Goal: Transaction & Acquisition: Obtain resource

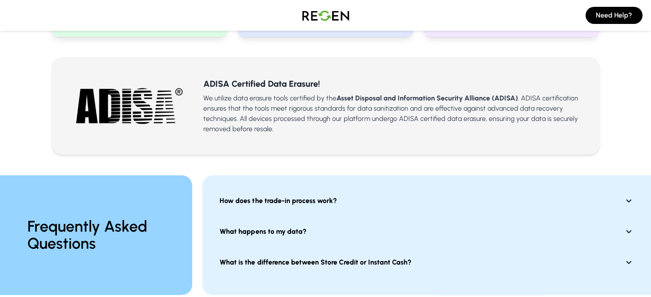
scroll to position [551, 0]
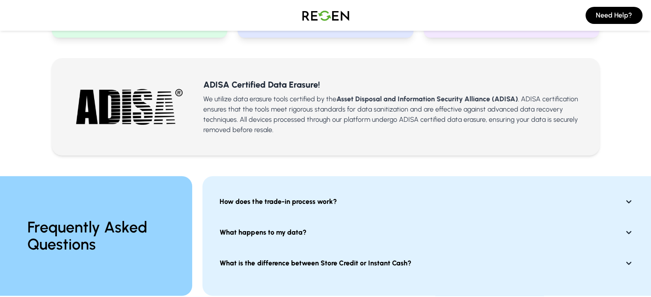
click at [234, 197] on strong "How does the trade-in process work?" at bounding box center [277, 202] width 117 height 10
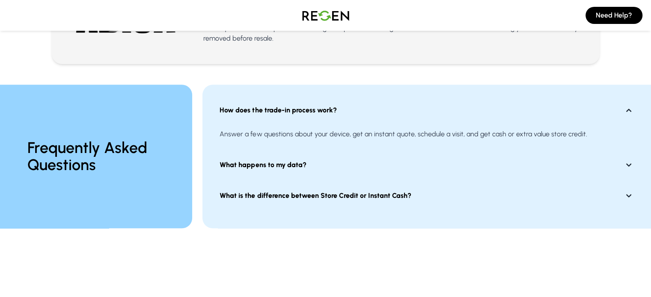
scroll to position [643, 0]
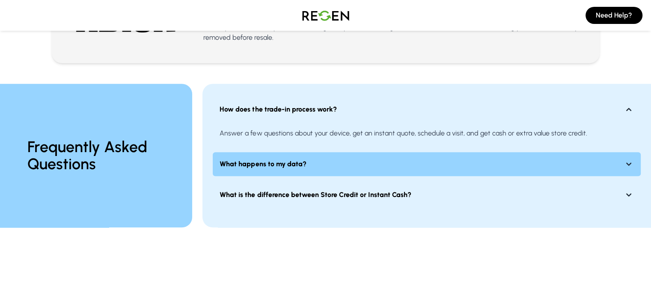
click at [265, 159] on strong "What happens to my data?" at bounding box center [262, 164] width 86 height 10
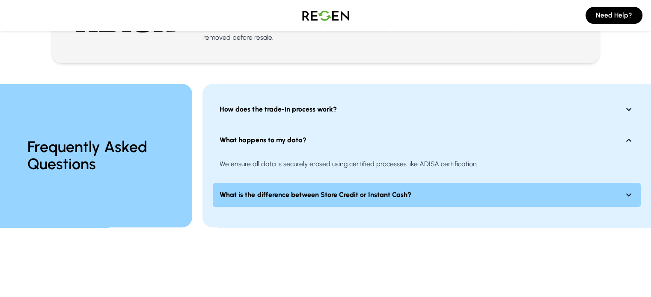
click at [293, 190] on strong "What is the difference between Store Credit or Instant Cash?" at bounding box center [314, 195] width 191 height 10
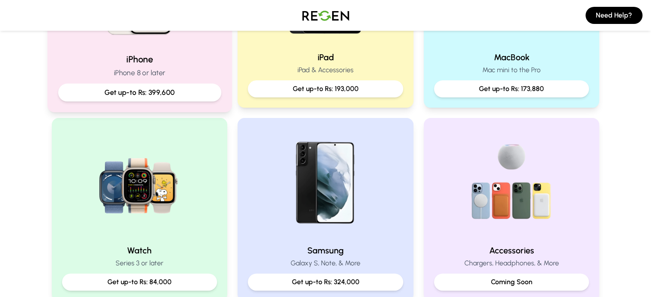
scroll to position [214, 0]
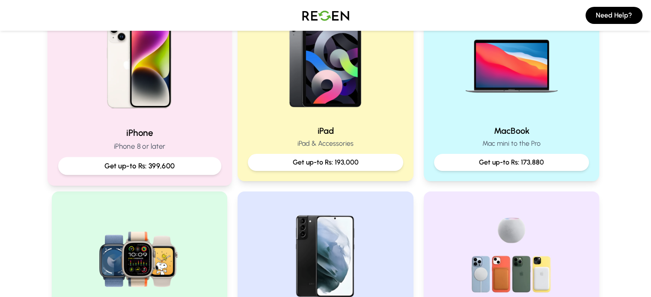
click at [175, 90] on img at bounding box center [139, 62] width 115 height 115
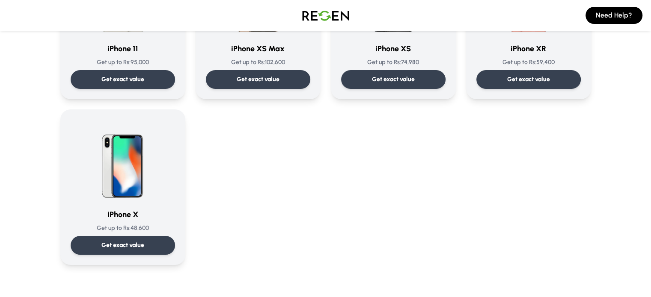
scroll to position [986, 0]
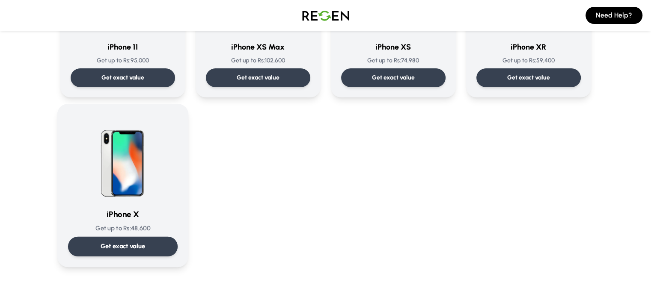
click at [139, 243] on p "Get exact value" at bounding box center [122, 246] width 45 height 9
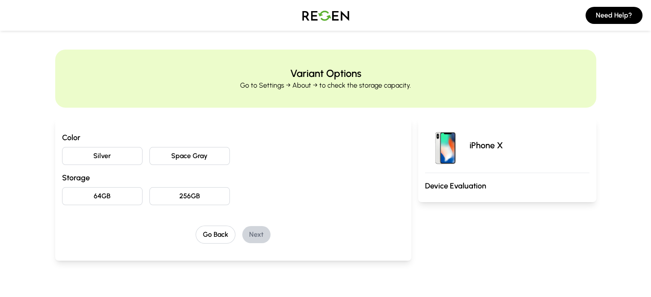
click at [185, 154] on button "Space Gray" at bounding box center [189, 156] width 80 height 18
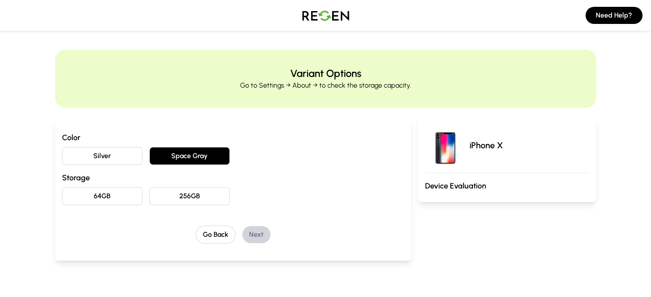
click at [87, 156] on button "Silver" at bounding box center [102, 156] width 80 height 18
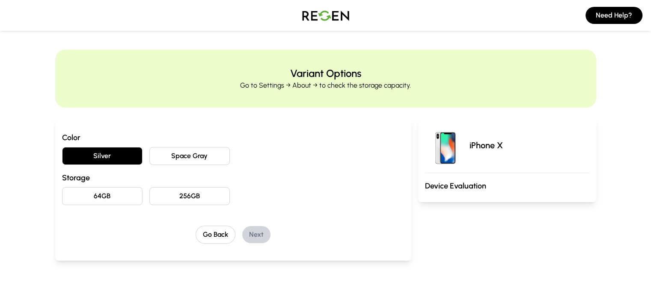
click at [149, 197] on button "256GB" at bounding box center [189, 196] width 80 height 18
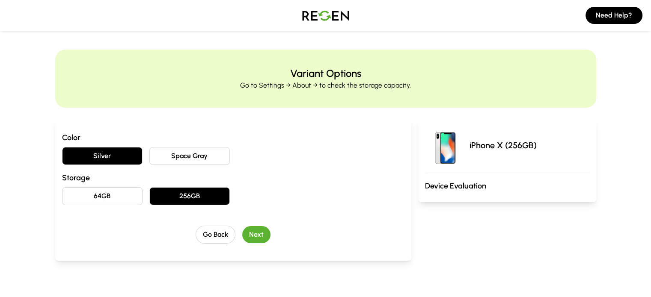
click at [246, 232] on button "Next" at bounding box center [256, 234] width 28 height 17
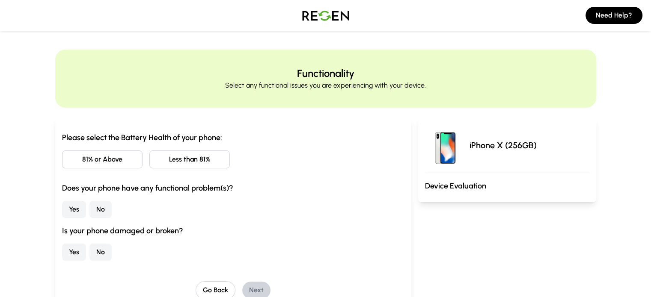
click at [84, 161] on button "81% or Above" at bounding box center [102, 160] width 80 height 18
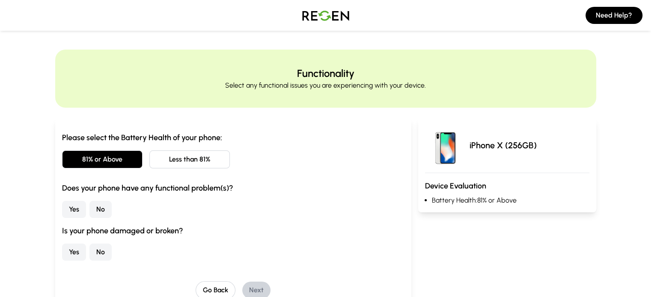
click at [89, 209] on button "No" at bounding box center [100, 209] width 22 height 17
click at [89, 250] on button "No" at bounding box center [100, 252] width 22 height 17
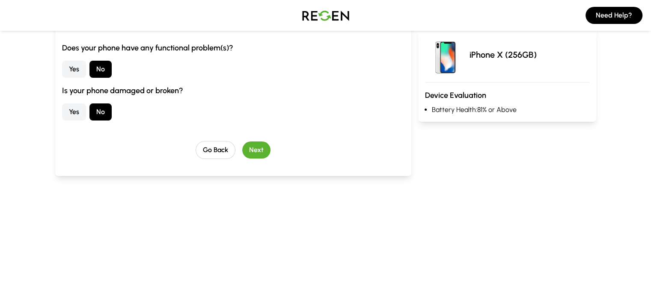
scroll to position [144, 0]
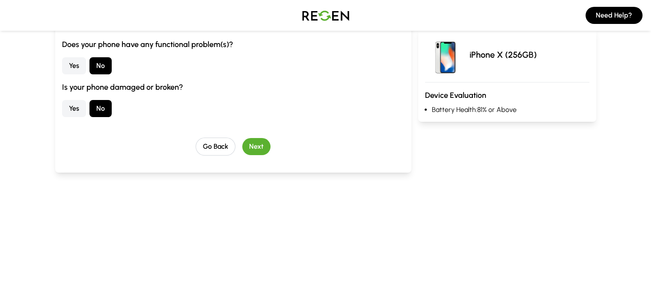
click at [242, 149] on button "Next" at bounding box center [256, 146] width 28 height 17
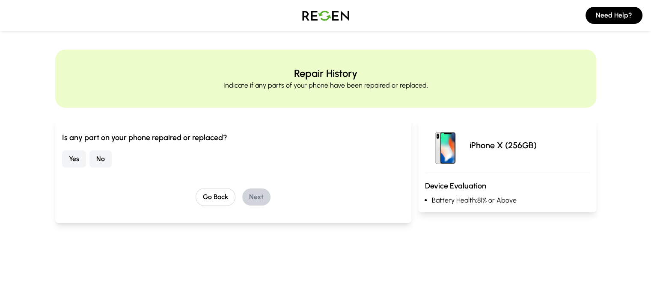
click at [62, 163] on button "Yes" at bounding box center [74, 159] width 24 height 17
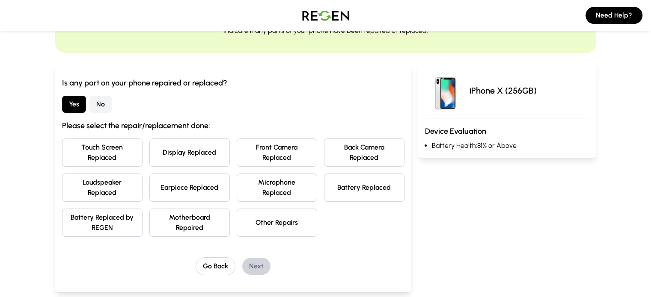
scroll to position [74, 0]
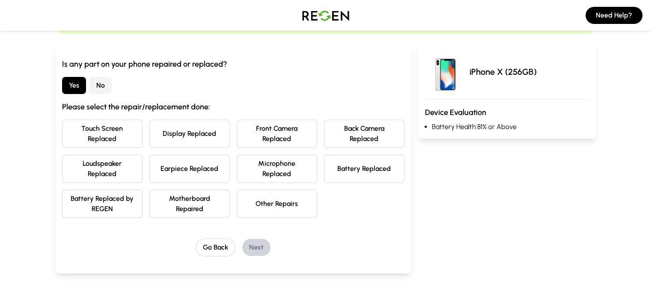
click at [353, 155] on button "Battery Replaced" at bounding box center [364, 169] width 80 height 28
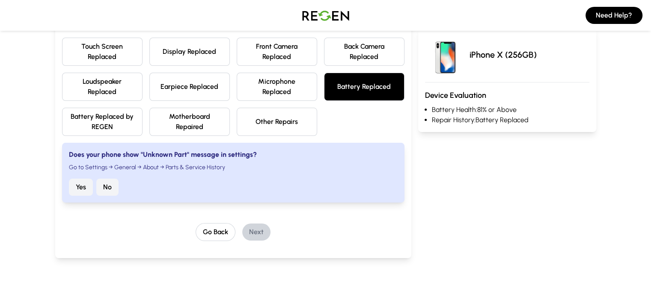
scroll to position [156, 0]
click at [96, 179] on button "No" at bounding box center [107, 187] width 22 height 17
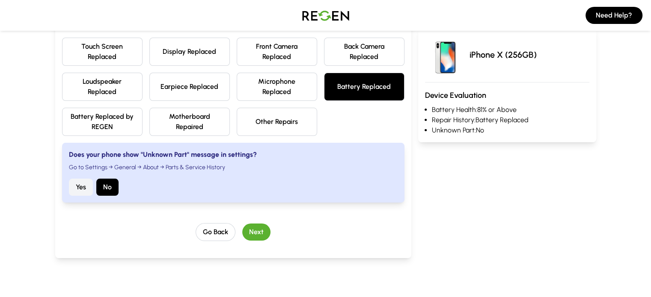
click at [242, 224] on button "Next" at bounding box center [256, 232] width 28 height 17
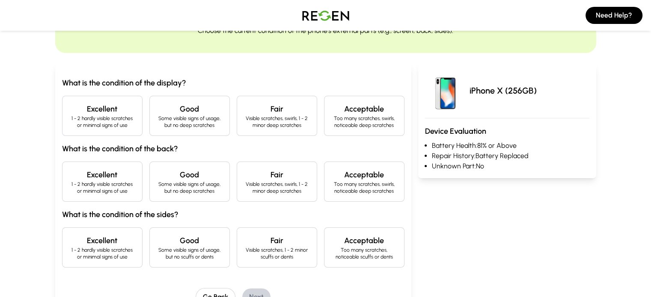
scroll to position [55, 0]
click at [69, 119] on p "1 - 2 hardly visible scratches or minimal signs of use" at bounding box center [102, 122] width 66 height 14
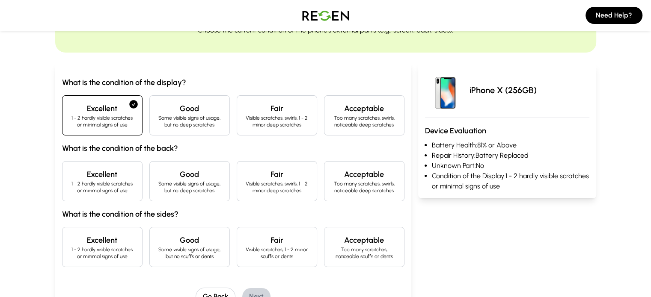
click at [99, 179] on h4 "Excellent" at bounding box center [102, 175] width 66 height 12
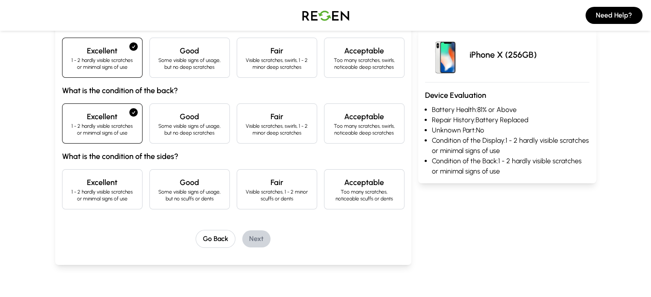
scroll to position [113, 0]
click at [69, 186] on h4 "Excellent" at bounding box center [102, 182] width 66 height 12
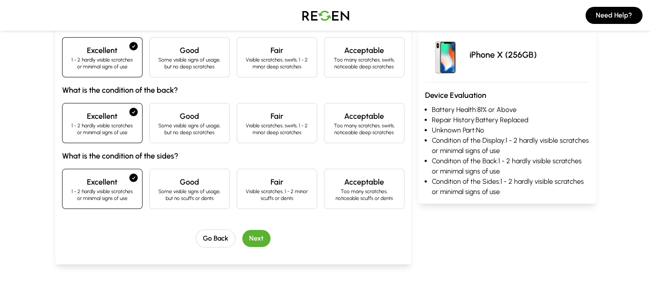
click at [246, 236] on button "Next" at bounding box center [256, 238] width 28 height 17
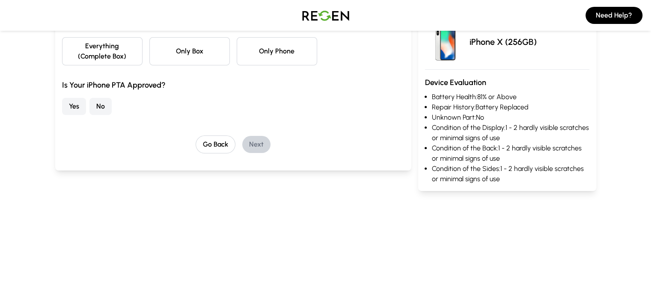
scroll to position [0, 0]
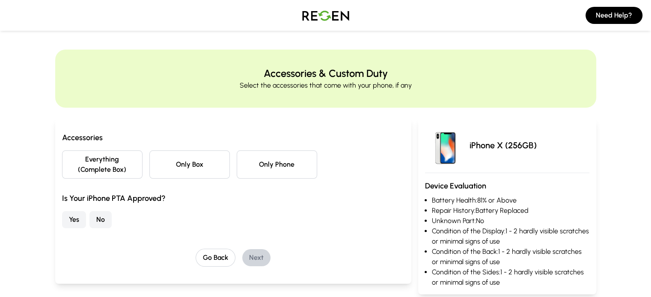
click at [241, 159] on button "Only Phone" at bounding box center [277, 165] width 80 height 28
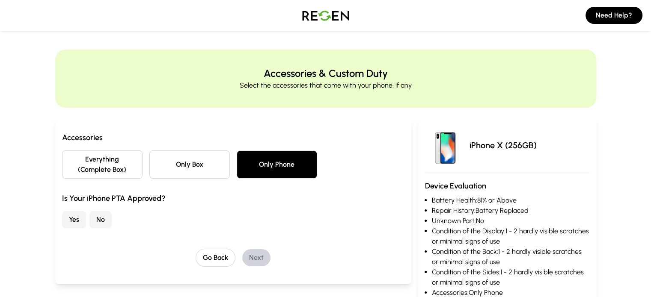
click at [62, 211] on button "Yes" at bounding box center [74, 219] width 24 height 17
click at [242, 249] on button "Next" at bounding box center [256, 257] width 28 height 17
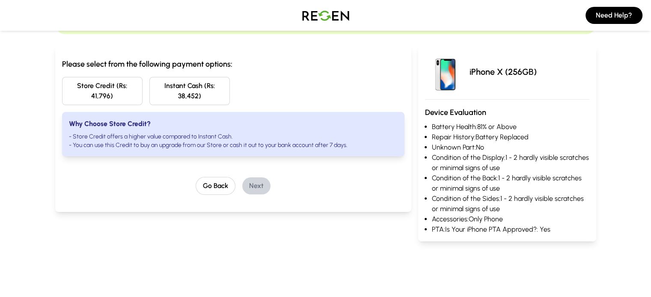
scroll to position [64, 0]
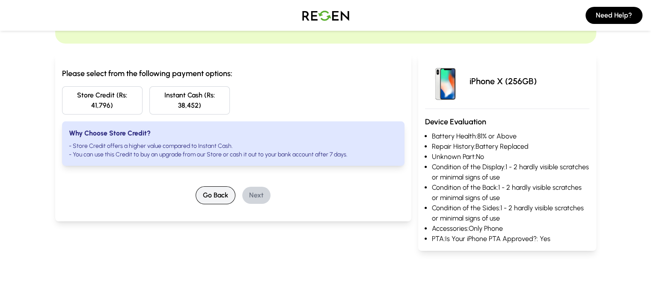
click at [209, 188] on button "Go Back" at bounding box center [216, 196] width 40 height 18
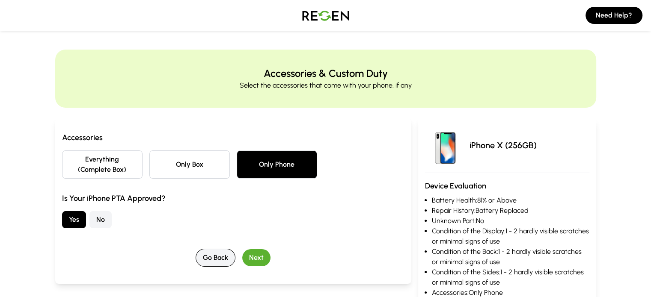
click at [199, 249] on button "Go Back" at bounding box center [216, 258] width 40 height 18
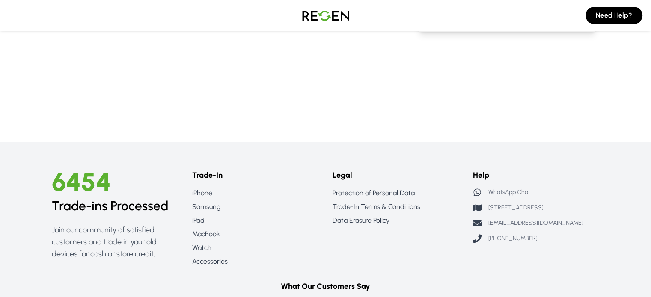
scroll to position [261, 0]
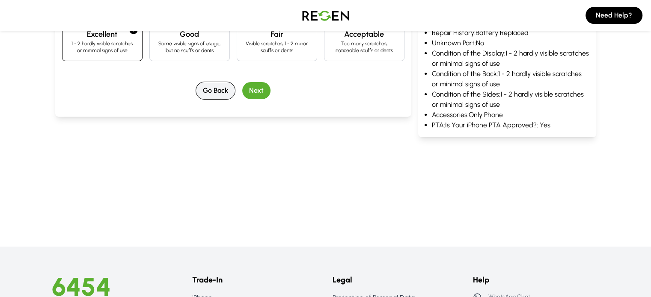
click at [210, 85] on button "Go Back" at bounding box center [216, 91] width 40 height 18
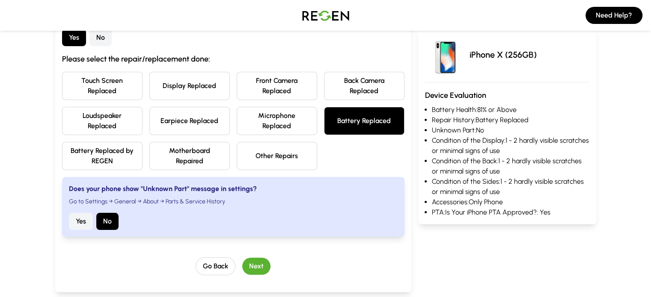
scroll to position [58, 0]
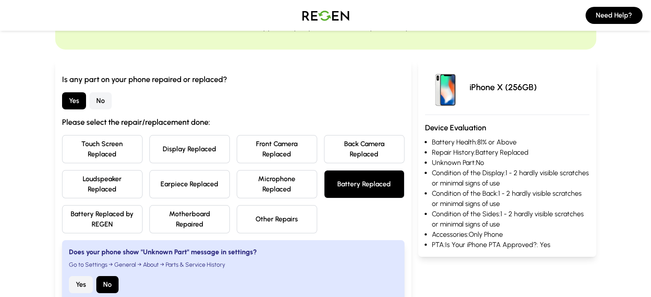
click at [89, 101] on button "No" at bounding box center [100, 100] width 22 height 17
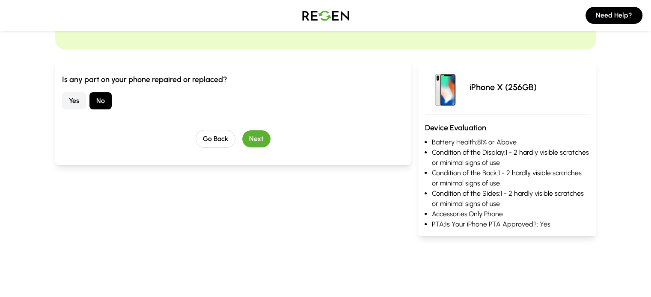
scroll to position [130, 0]
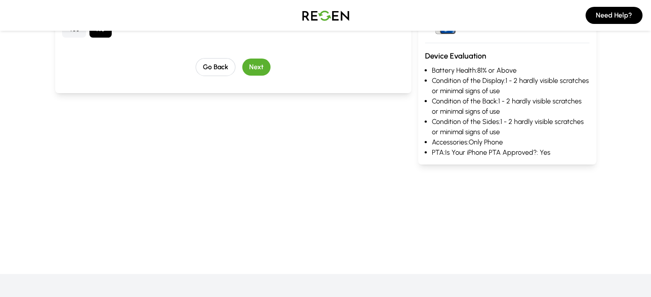
click at [242, 69] on button "Next" at bounding box center [256, 67] width 28 height 17
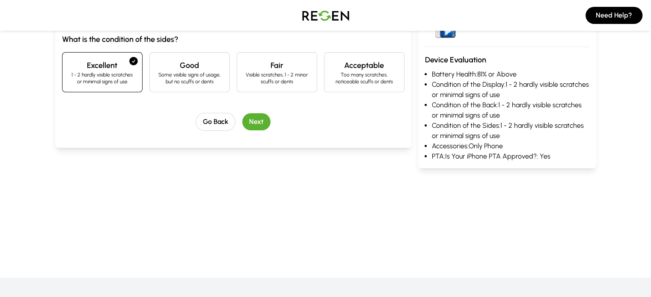
scroll to position [229, 0]
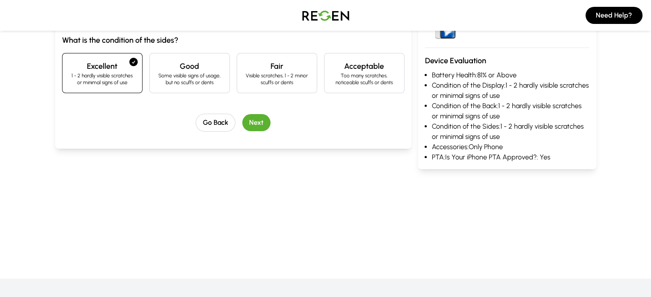
click at [244, 125] on button "Next" at bounding box center [256, 122] width 28 height 17
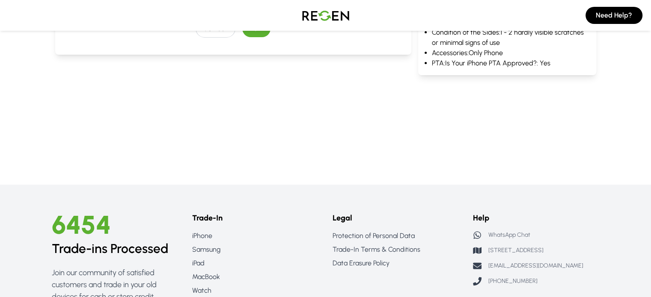
scroll to position [0, 0]
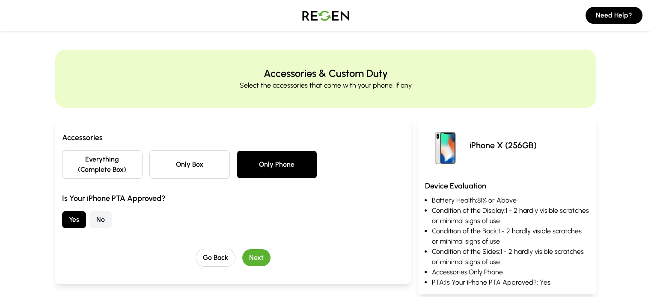
click at [242, 249] on button "Next" at bounding box center [256, 257] width 28 height 17
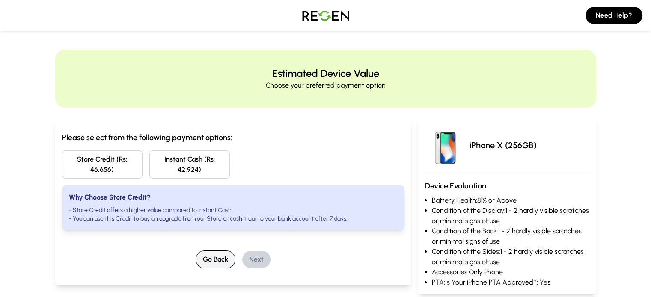
click at [205, 251] on button "Go Back" at bounding box center [216, 260] width 40 height 18
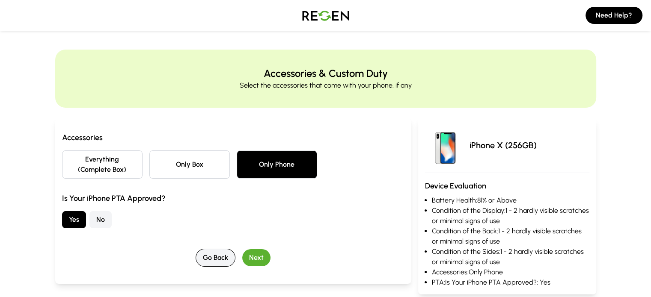
click at [205, 250] on button "Go Back" at bounding box center [216, 258] width 40 height 18
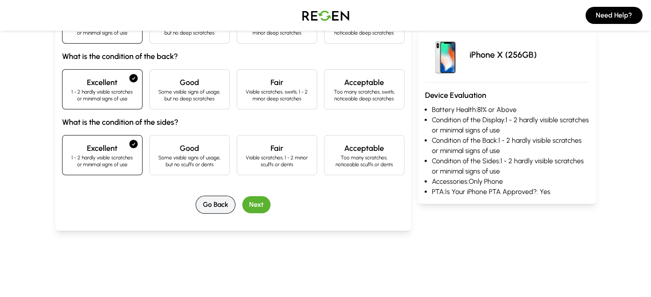
scroll to position [173, 0]
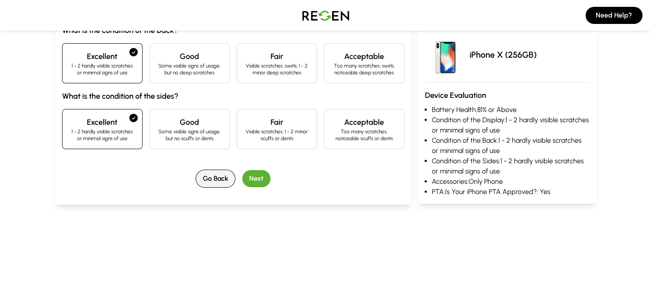
click at [196, 180] on button "Go Back" at bounding box center [216, 179] width 40 height 18
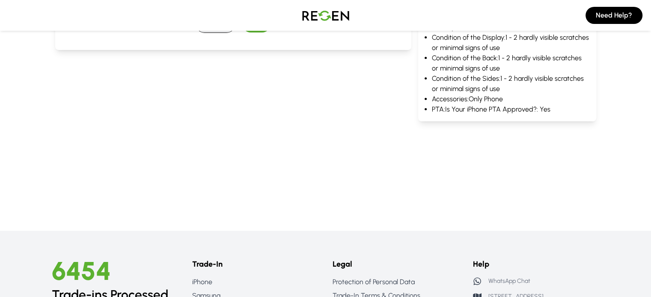
scroll to position [0, 0]
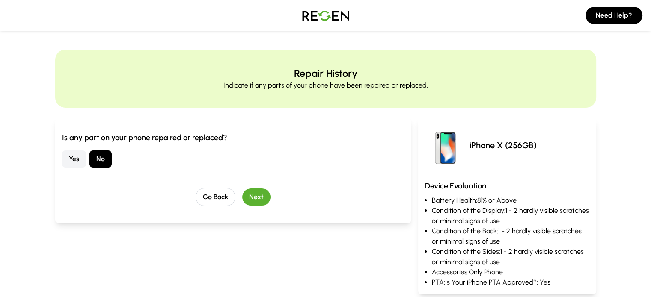
click at [62, 159] on div "Yes No" at bounding box center [233, 159] width 342 height 17
click at [62, 154] on button "Yes" at bounding box center [74, 159] width 24 height 17
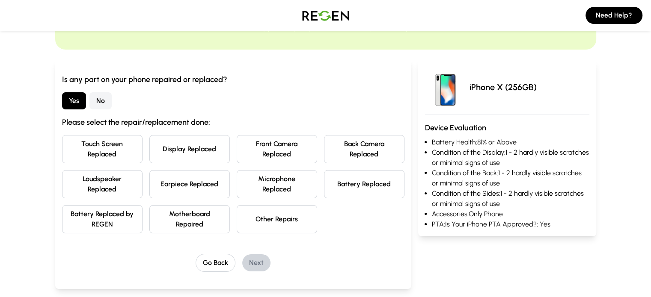
scroll to position [60, 0]
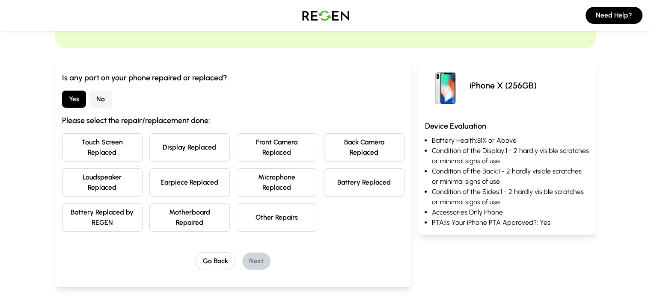
click at [356, 169] on button "Battery Replaced" at bounding box center [364, 183] width 80 height 28
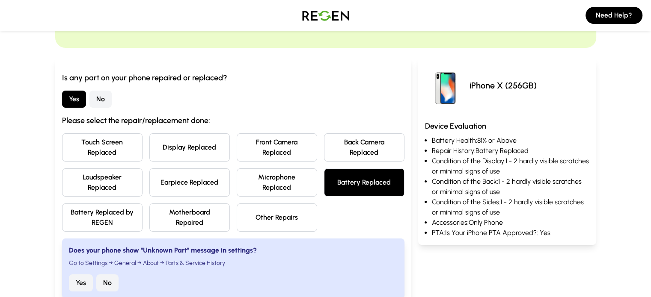
scroll to position [141, 0]
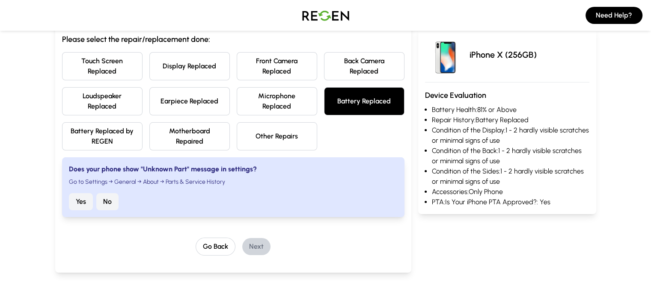
click at [96, 193] on button "No" at bounding box center [107, 201] width 22 height 17
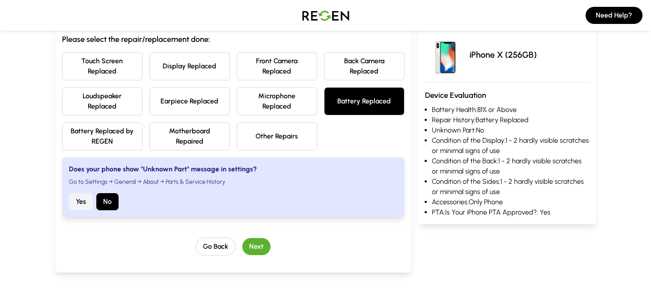
click at [242, 238] on button "Next" at bounding box center [256, 246] width 28 height 17
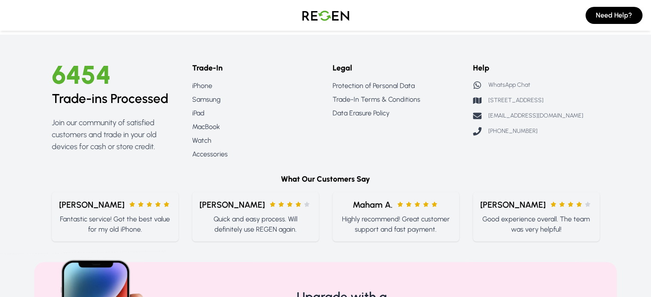
scroll to position [276, 0]
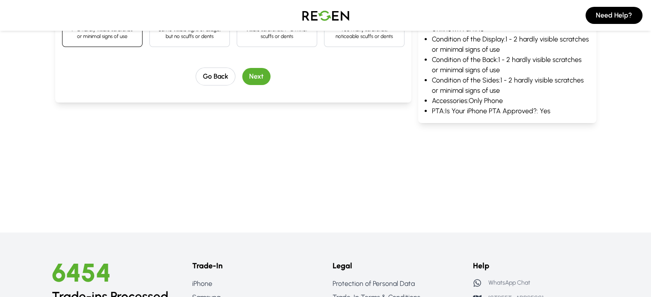
click at [242, 77] on button "Next" at bounding box center [256, 76] width 28 height 17
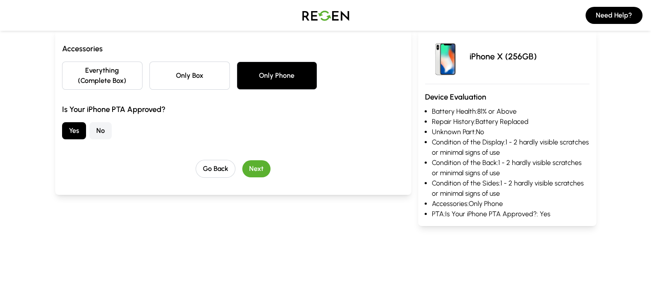
scroll to position [88, 0]
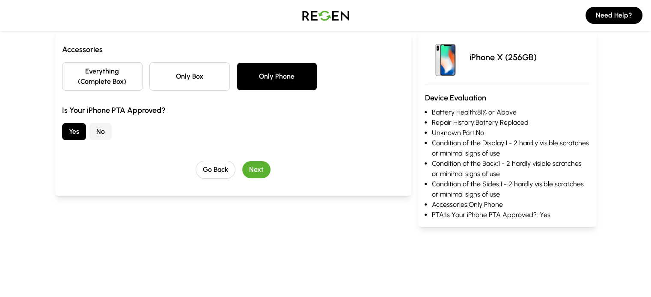
click at [242, 161] on button "Next" at bounding box center [256, 169] width 28 height 17
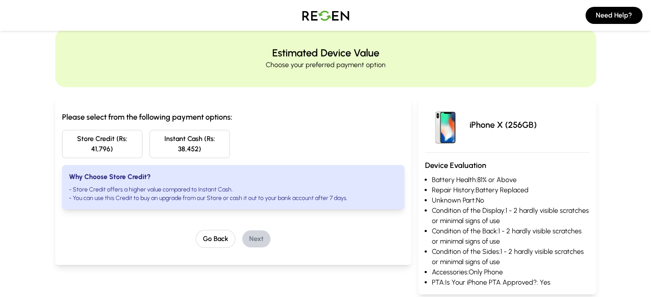
scroll to position [82, 0]
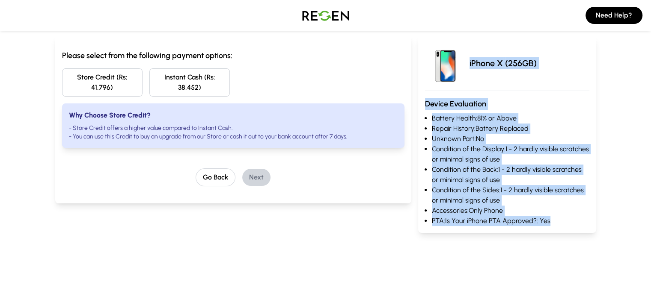
drag, startPoint x: 487, startPoint y: 63, endPoint x: 572, endPoint y: 220, distance: 178.4
click at [572, 220] on div "iPhone X (256GB) Device Evaluation Battery Health: 81% or Above Repair History:…" at bounding box center [507, 134] width 178 height 197
copy div "iPhone X (256GB) Device Evaluation Battery Health: 81% or Above Repair History:…"
click at [435, 261] on main "Estimated Device Value Choose your preferred payment option Please select from …" at bounding box center [325, 100] width 651 height 348
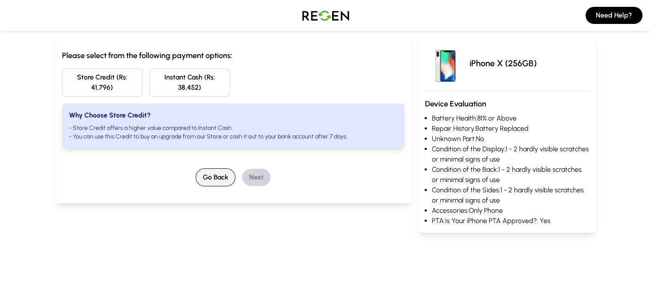
click at [200, 169] on button "Go Back" at bounding box center [216, 178] width 40 height 18
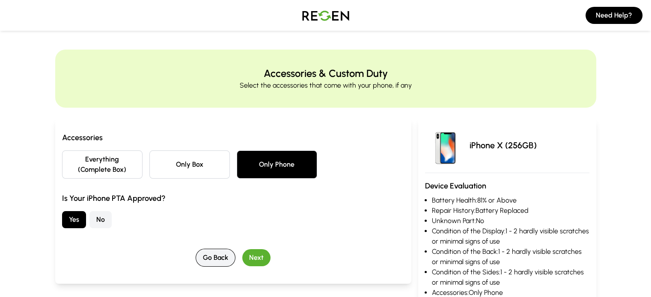
click at [201, 249] on button "Go Back" at bounding box center [216, 258] width 40 height 18
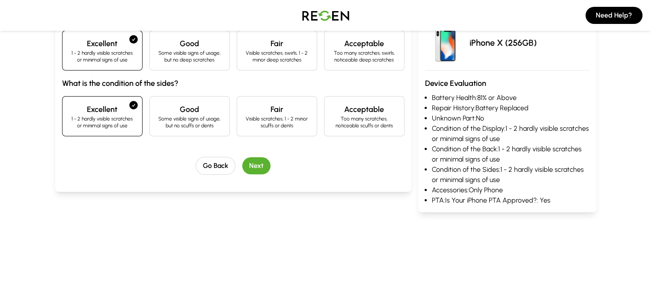
scroll to position [186, 0]
click at [196, 172] on button "Go Back" at bounding box center [216, 166] width 40 height 18
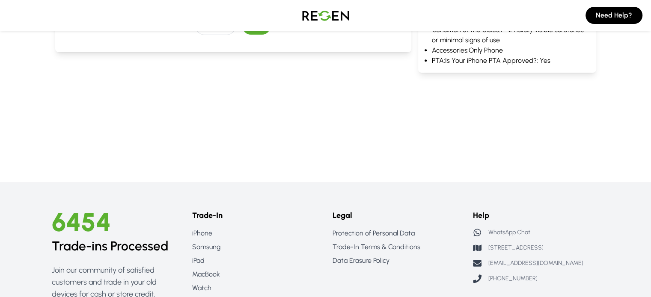
scroll to position [235, 0]
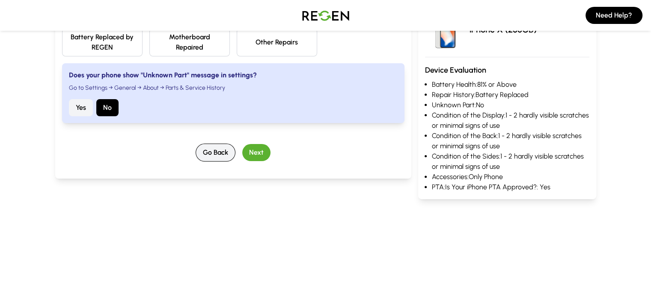
click at [203, 144] on button "Go Back" at bounding box center [216, 153] width 40 height 18
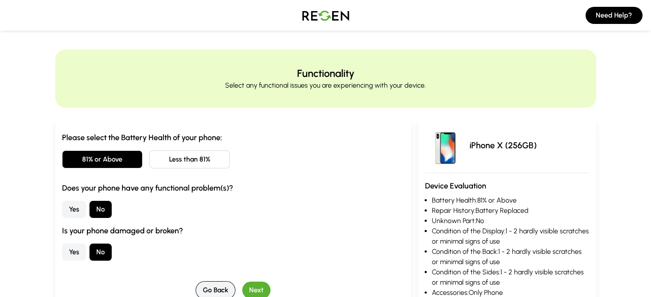
scroll to position [106, 0]
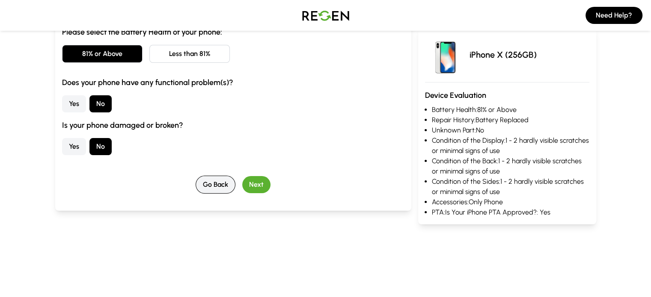
click at [196, 187] on button "Go Back" at bounding box center [216, 185] width 40 height 18
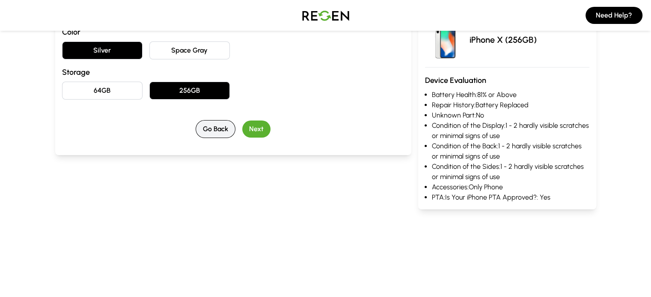
scroll to position [0, 0]
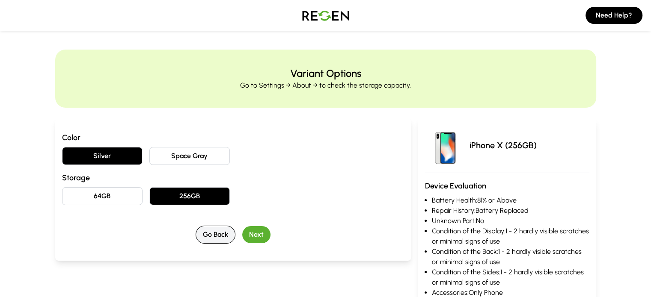
click at [196, 231] on button "Go Back" at bounding box center [216, 235] width 40 height 18
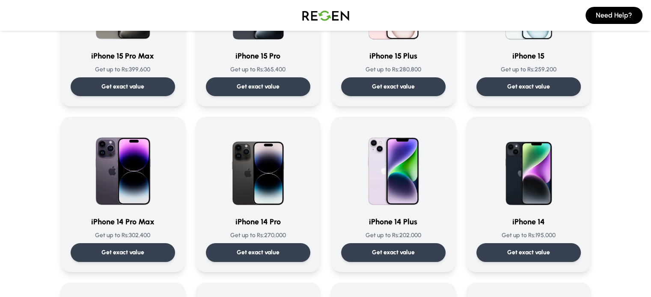
scroll to position [151, 0]
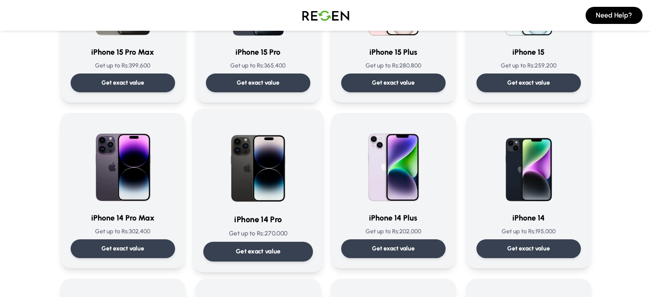
click at [261, 253] on p "Get exact value" at bounding box center [257, 251] width 45 height 9
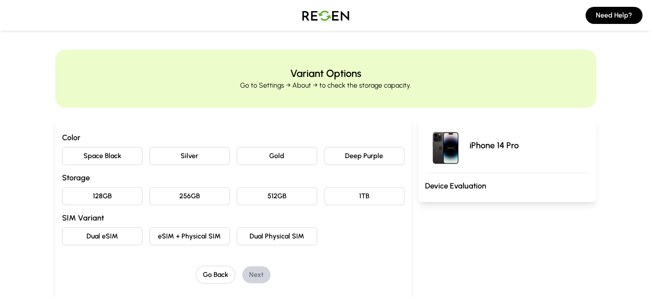
click at [359, 151] on button "Deep Purple" at bounding box center [364, 156] width 80 height 18
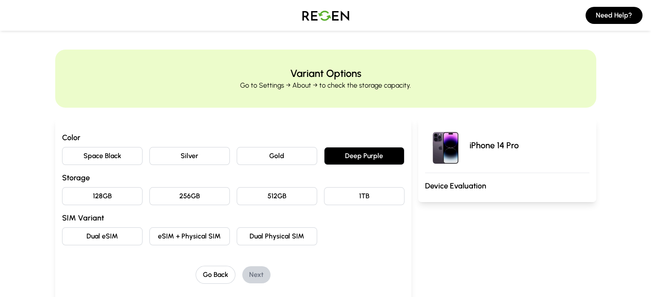
click at [270, 157] on button "Gold" at bounding box center [277, 156] width 80 height 18
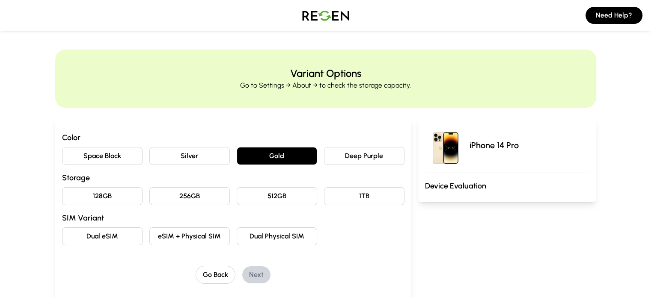
click at [175, 159] on button "Silver" at bounding box center [189, 156] width 80 height 18
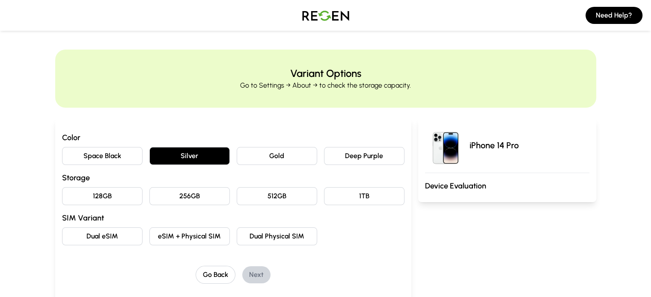
click at [169, 196] on button "256GB" at bounding box center [189, 196] width 80 height 18
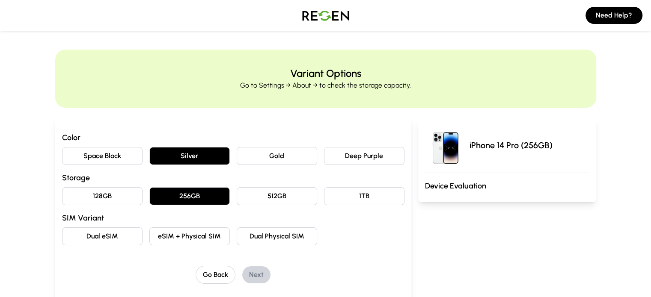
click at [149, 236] on button "eSIM + Physical SIM" at bounding box center [189, 237] width 80 height 18
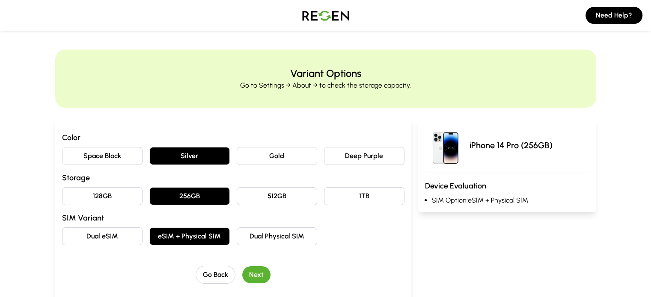
click at [242, 278] on button "Next" at bounding box center [256, 275] width 28 height 17
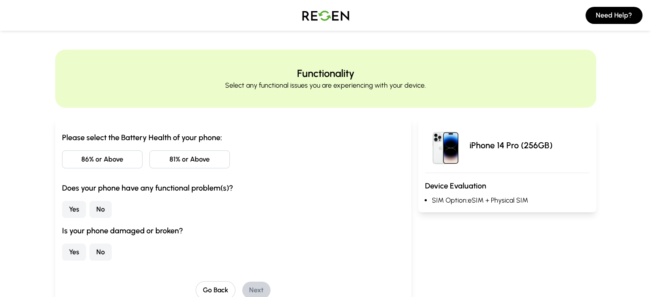
click at [149, 161] on button "81% or Above" at bounding box center [189, 160] width 80 height 18
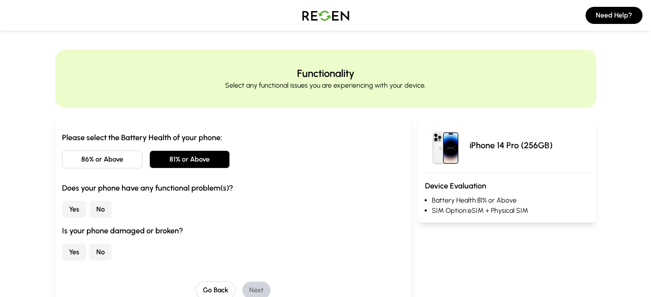
click at [149, 161] on button "81% or Above" at bounding box center [189, 160] width 80 height 18
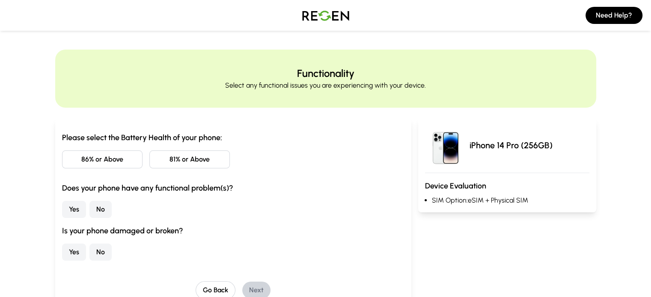
click at [77, 163] on button "86% or Above" at bounding box center [102, 160] width 80 height 18
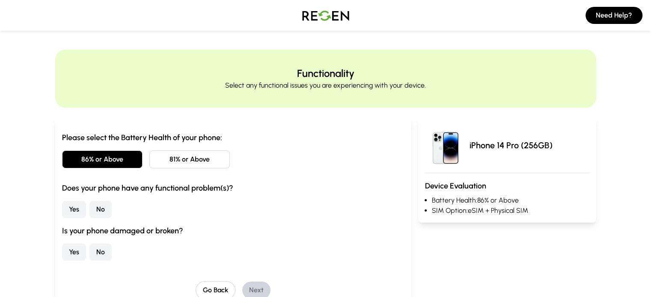
click at [89, 213] on button "No" at bounding box center [100, 209] width 22 height 17
click at [89, 253] on button "No" at bounding box center [100, 252] width 22 height 17
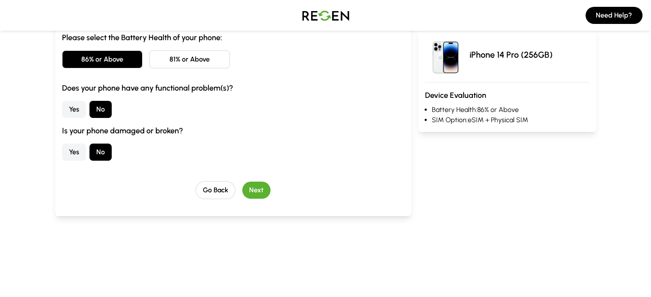
click at [242, 188] on button "Next" at bounding box center [256, 190] width 28 height 17
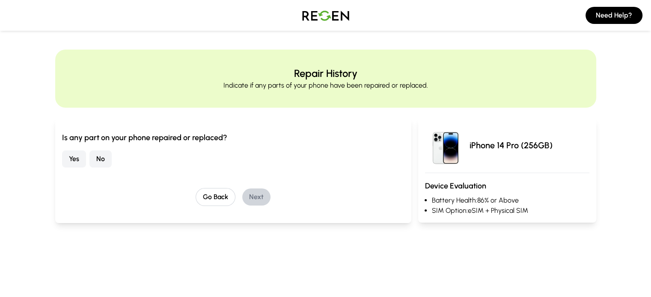
click at [89, 159] on button "No" at bounding box center [100, 159] width 22 height 17
click at [242, 196] on button "Next" at bounding box center [256, 197] width 28 height 17
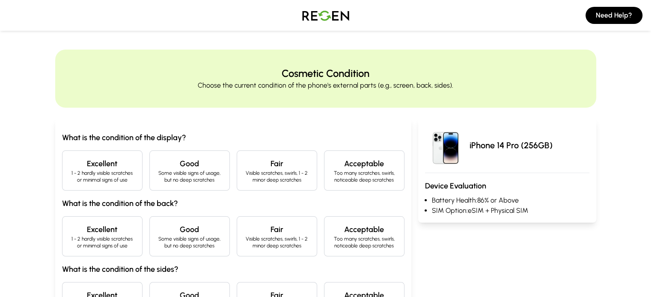
click at [77, 162] on h4 "Excellent" at bounding box center [102, 164] width 66 height 12
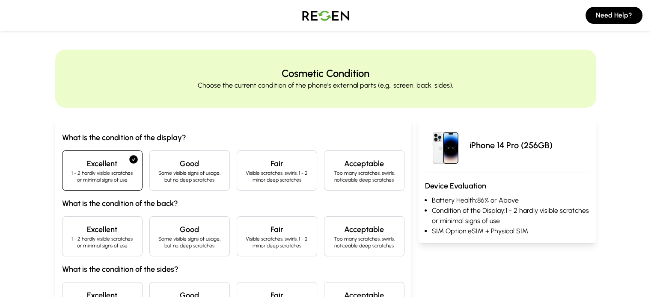
click at [80, 239] on p "1 - 2 hardly visible scratches or minimal signs of use" at bounding box center [102, 243] width 66 height 14
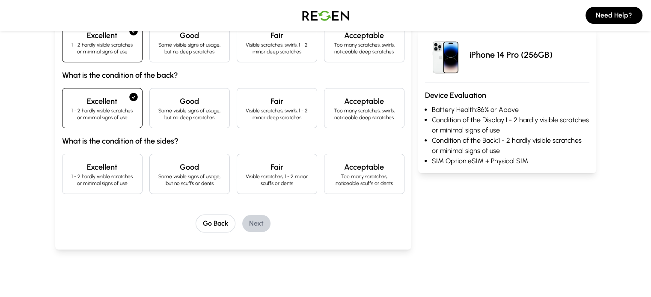
scroll to position [130, 0]
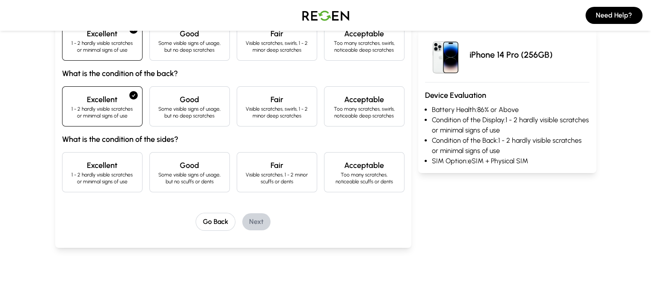
click at [69, 172] on p "1 - 2 hardly visible scratches or minimal signs of use" at bounding box center [102, 179] width 66 height 14
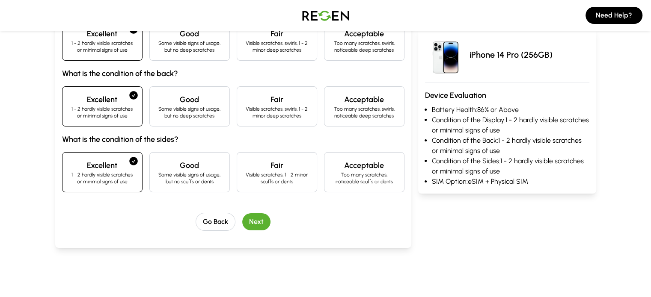
click at [242, 224] on button "Next" at bounding box center [256, 221] width 28 height 17
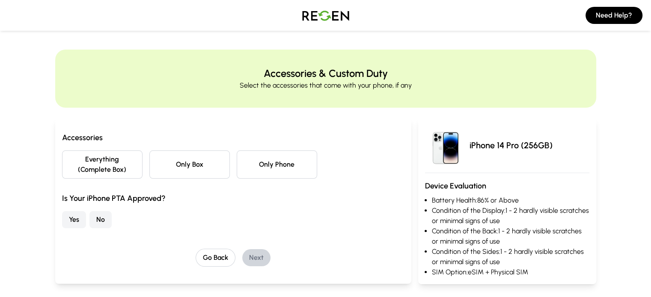
click at [299, 163] on button "Only Phone" at bounding box center [277, 165] width 80 height 28
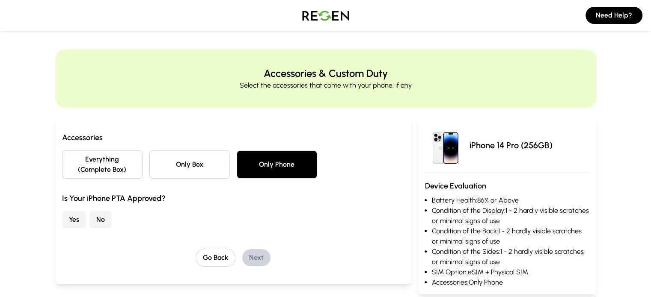
click at [62, 212] on button "Yes" at bounding box center [74, 219] width 24 height 17
click at [242, 249] on button "Next" at bounding box center [256, 257] width 28 height 17
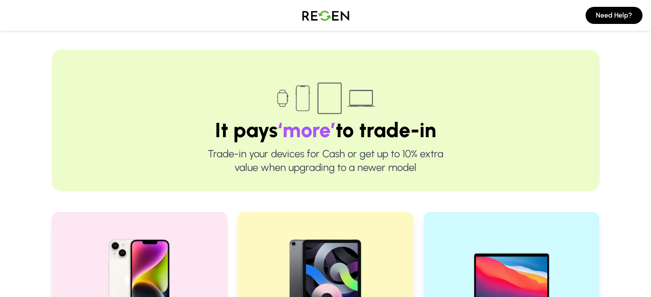
scroll to position [192, 0]
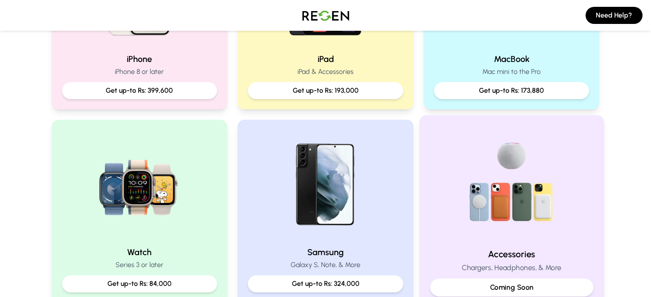
scroll to position [286, 0]
click at [487, 198] on img at bounding box center [511, 183] width 115 height 115
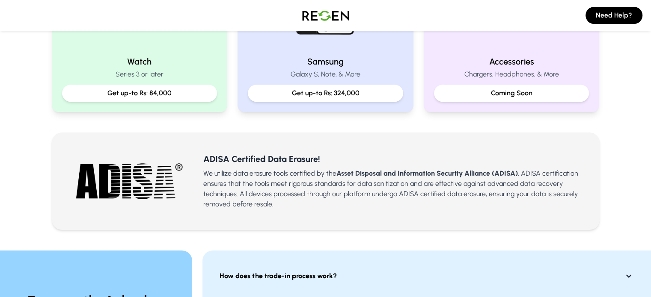
scroll to position [477, 0]
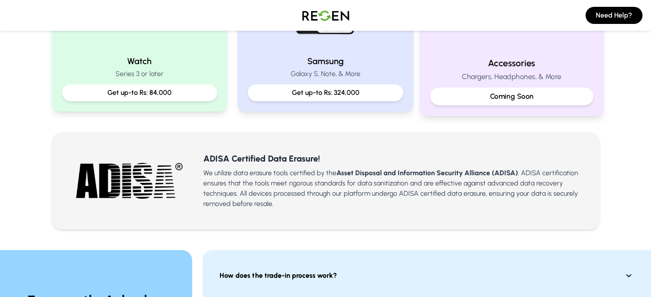
click at [500, 90] on div "Coming Soon" at bounding box center [511, 97] width 163 height 18
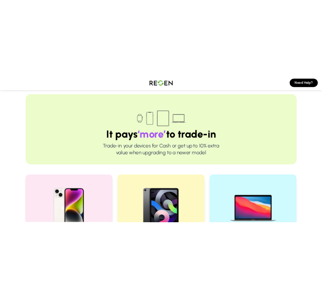
scroll to position [0, 0]
